Goal: Task Accomplishment & Management: Use online tool/utility

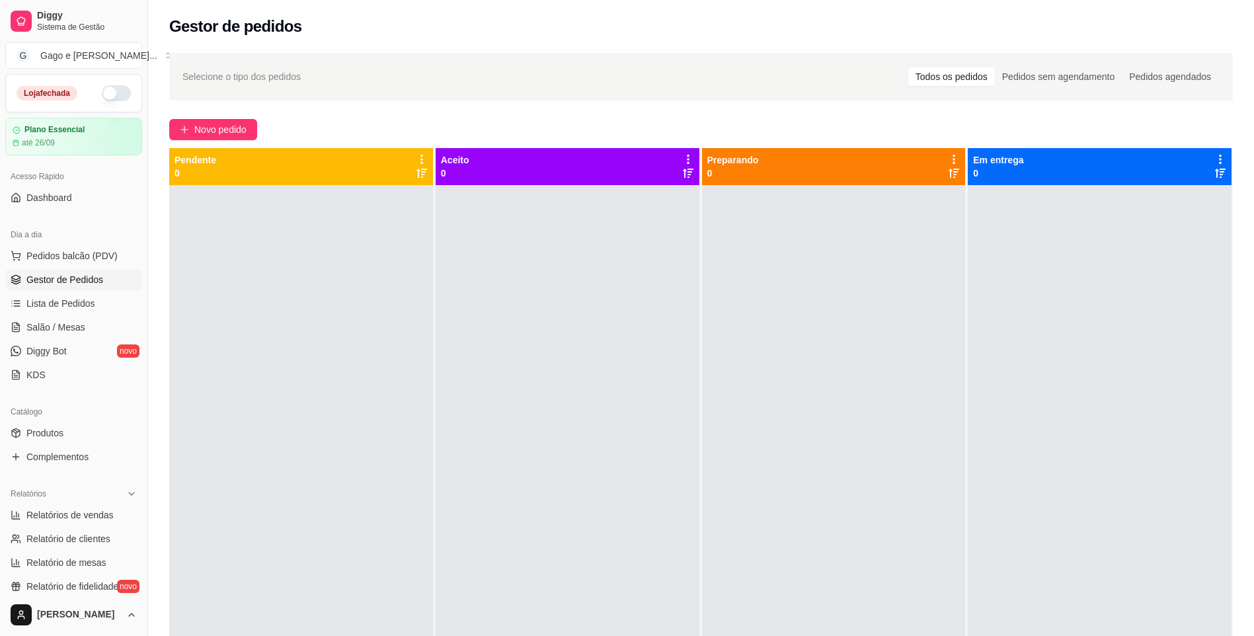
click at [108, 88] on button "button" at bounding box center [116, 93] width 29 height 16
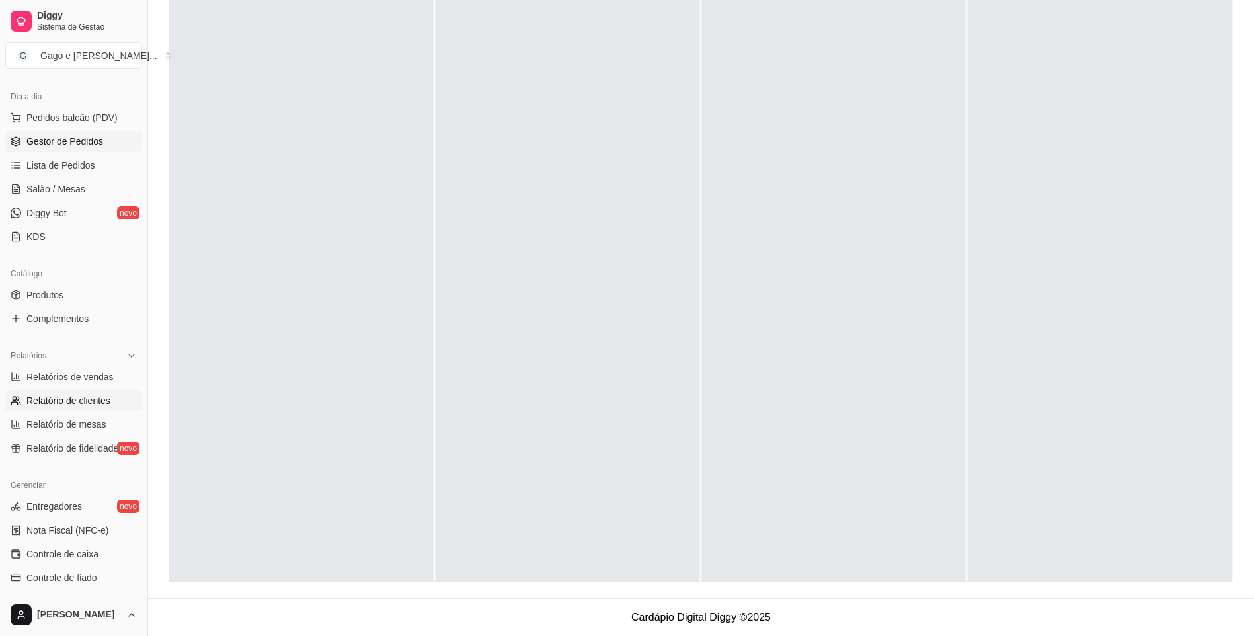
scroll to position [135, 0]
click at [40, 217] on span "Diggy Bot" at bounding box center [46, 215] width 40 height 13
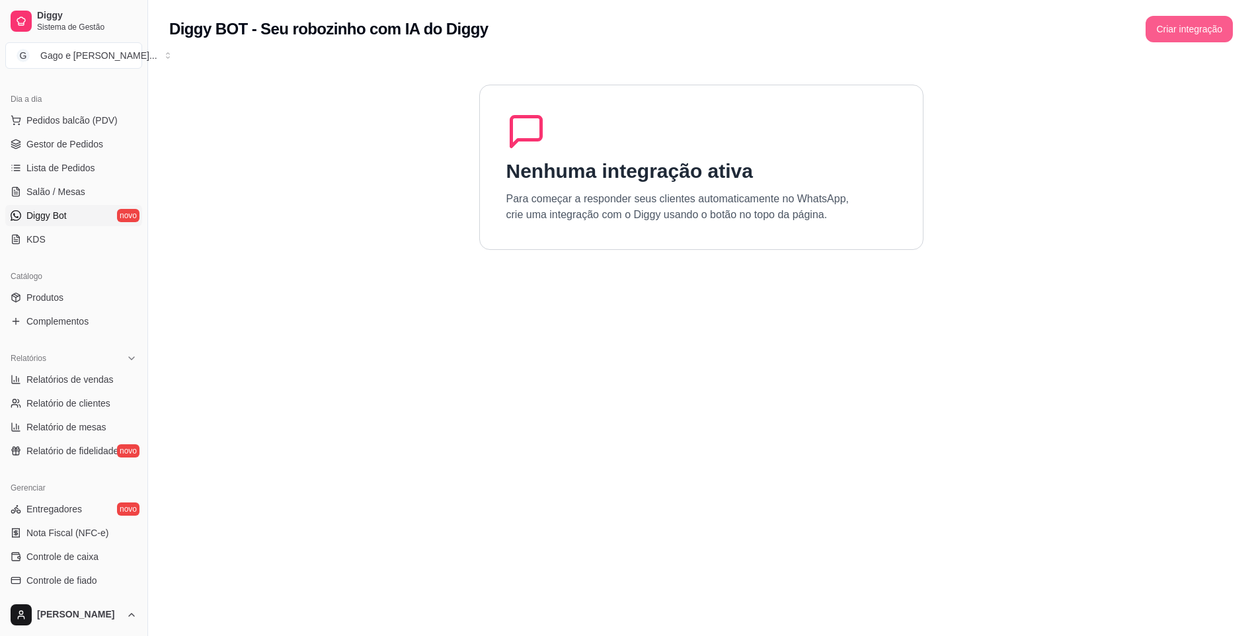
click at [1185, 23] on button "Criar integração" at bounding box center [1188, 29] width 87 height 26
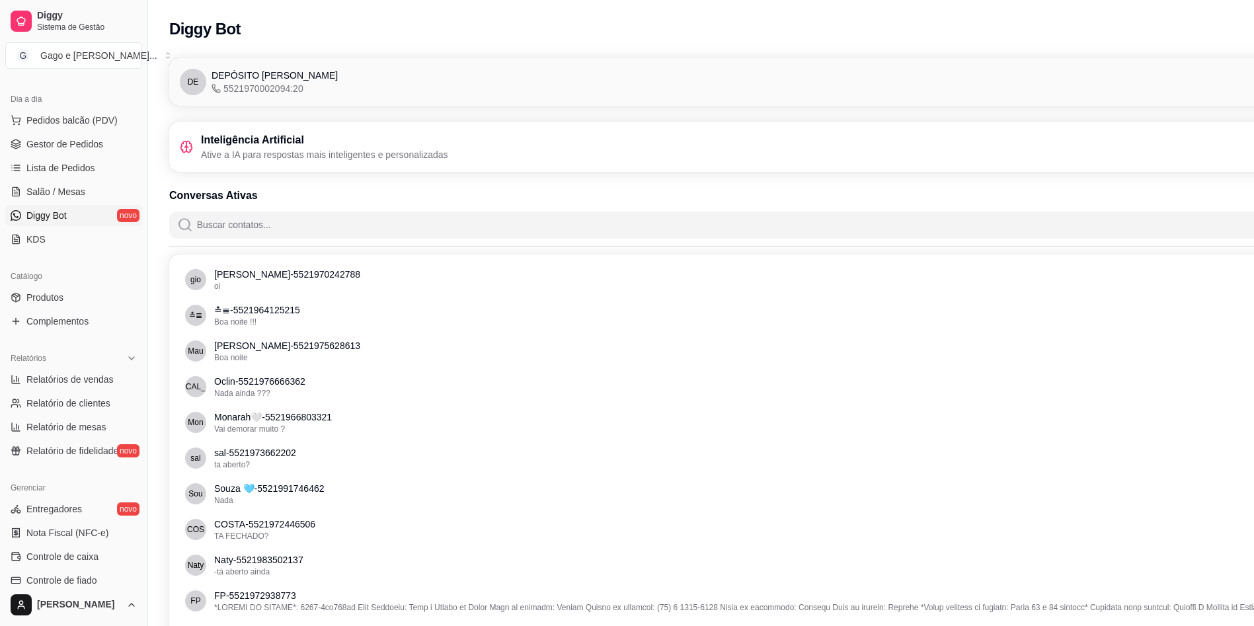
click at [53, 218] on span "Diggy Bot" at bounding box center [46, 215] width 40 height 13
click at [316, 143] on h3 "Inteligência Artificial" at bounding box center [324, 140] width 247 height 16
click at [73, 147] on span "Gestor de Pedidos" at bounding box center [64, 143] width 77 height 13
